Goal: Task Accomplishment & Management: Manage account settings

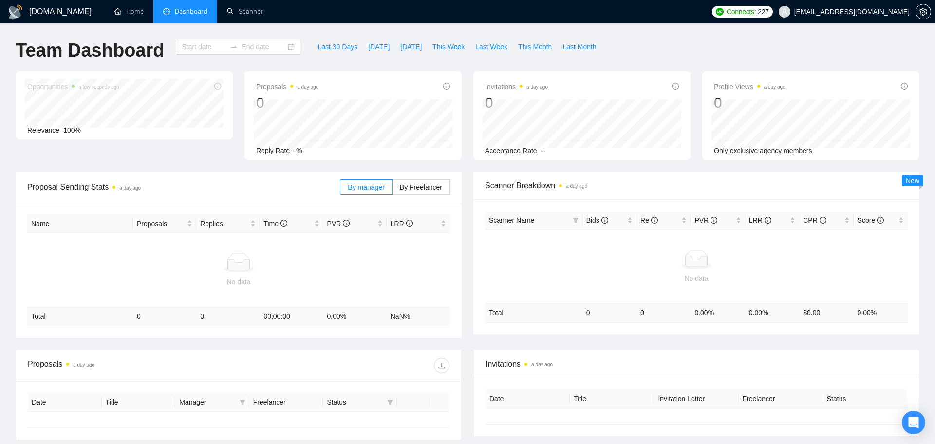
type input "[DATE]"
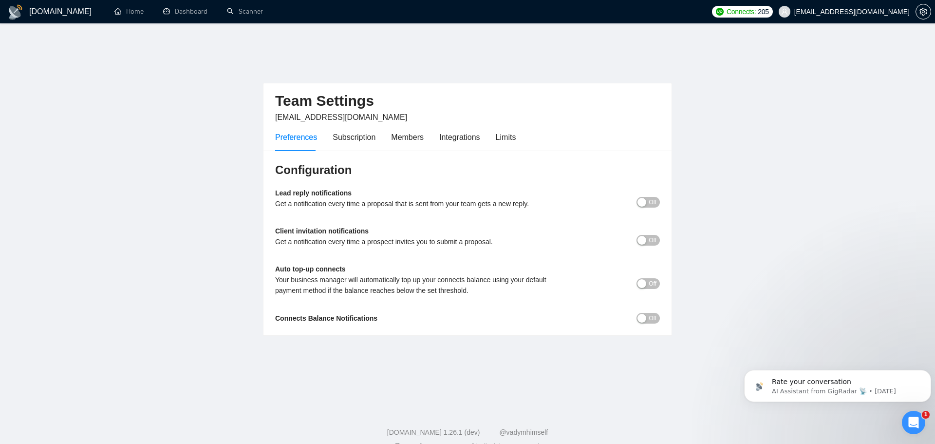
click at [399, 203] on div "Configuration Lead reply notifications Get a notification every time a proposal…" at bounding box center [468, 243] width 408 height 185
click at [366, 131] on div "Subscription" at bounding box center [354, 137] width 43 height 12
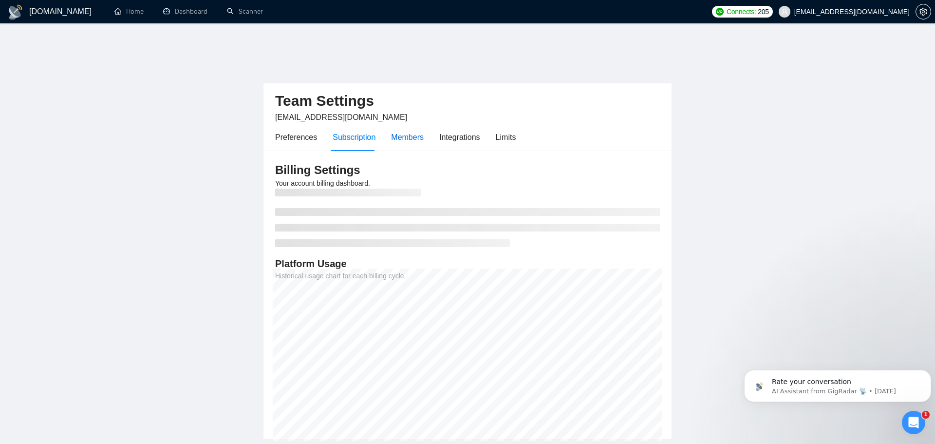
click at [413, 131] on div "Members" at bounding box center [407, 137] width 33 height 12
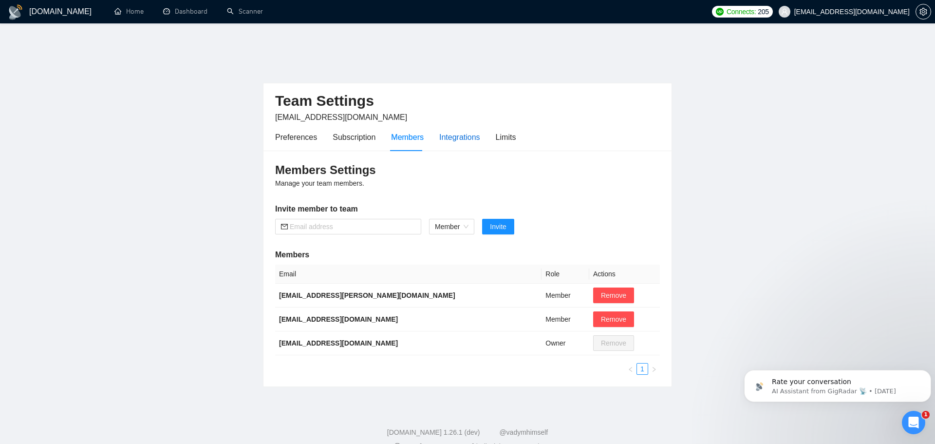
click at [469, 131] on div "Integrations" at bounding box center [459, 137] width 41 height 12
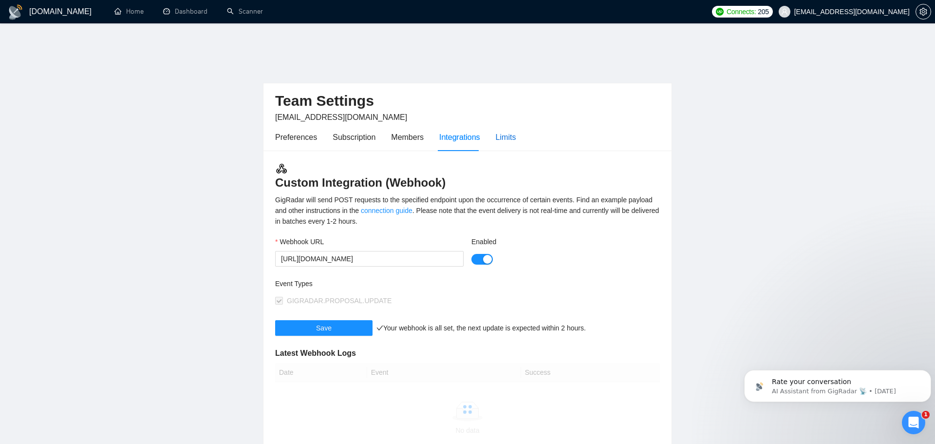
click at [499, 131] on div "Limits" at bounding box center [506, 137] width 20 height 12
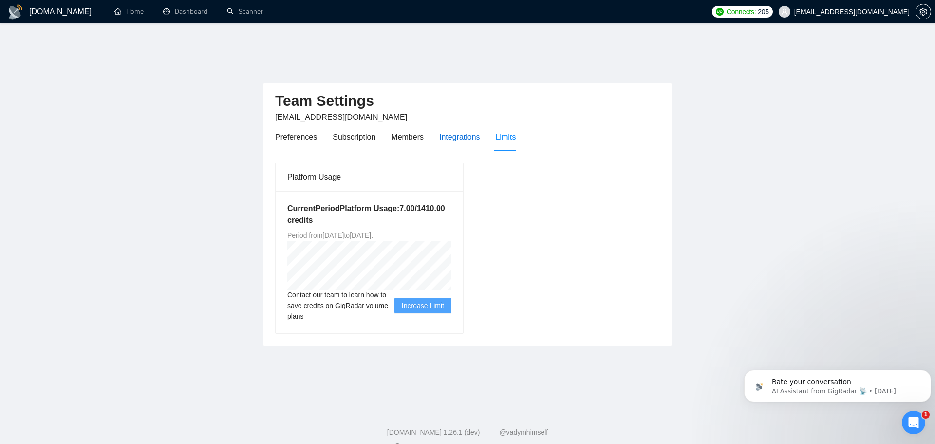
click at [439, 131] on div "Integrations" at bounding box center [459, 137] width 41 height 12
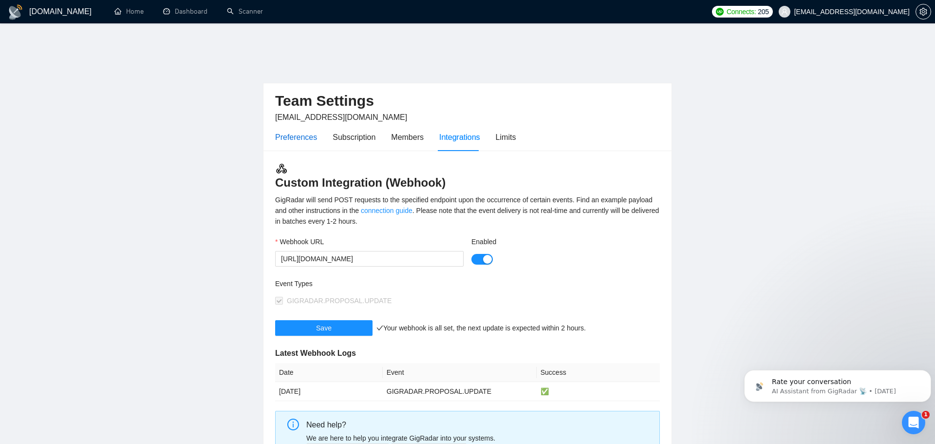
click at [305, 131] on div "Preferences" at bounding box center [296, 137] width 42 height 12
